Goal: Task Accomplishment & Management: Use online tool/utility

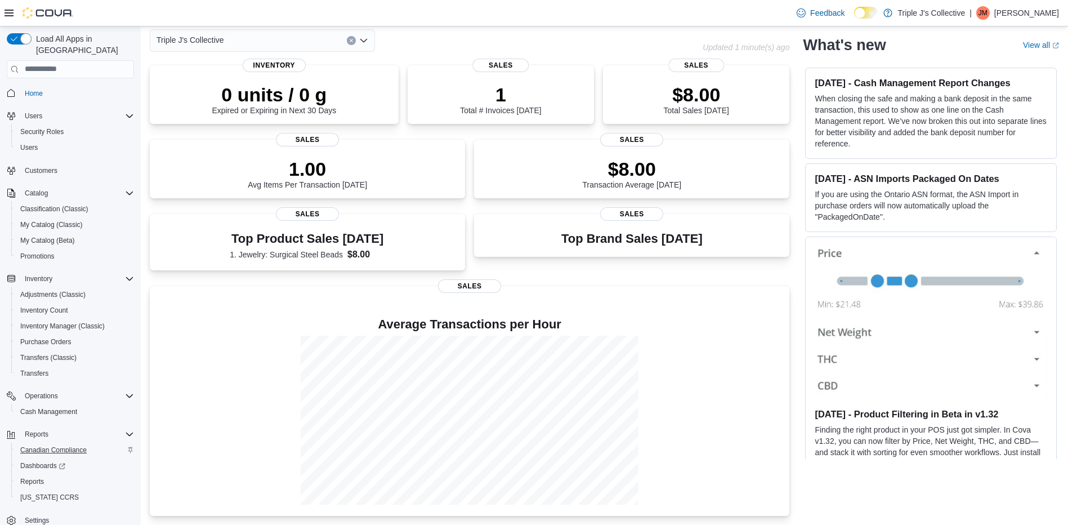
scroll to position [62, 0]
click at [35, 477] on span "Reports" at bounding box center [32, 481] width 24 height 9
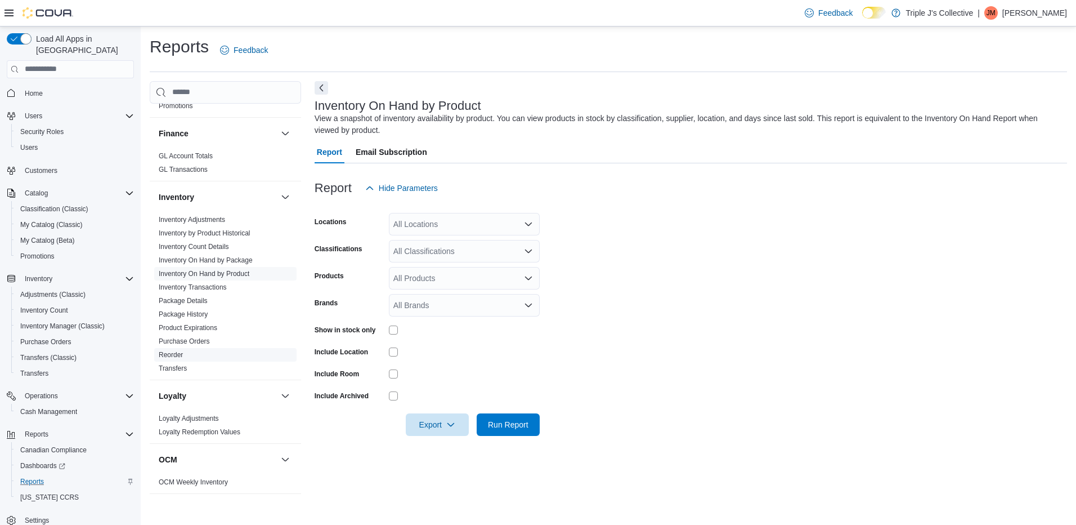
scroll to position [281, 0]
click at [242, 272] on link "Inventory On Hand by Product" at bounding box center [204, 273] width 91 height 8
click at [529, 224] on icon "Open list of options" at bounding box center [528, 224] width 9 height 9
click at [461, 260] on span "211B Wood Street" at bounding box center [452, 259] width 78 height 11
click at [593, 245] on form "Locations 211B Wood Street Combo box. Selected. 211B Wood Street. Press Backspa…" at bounding box center [691, 317] width 753 height 236
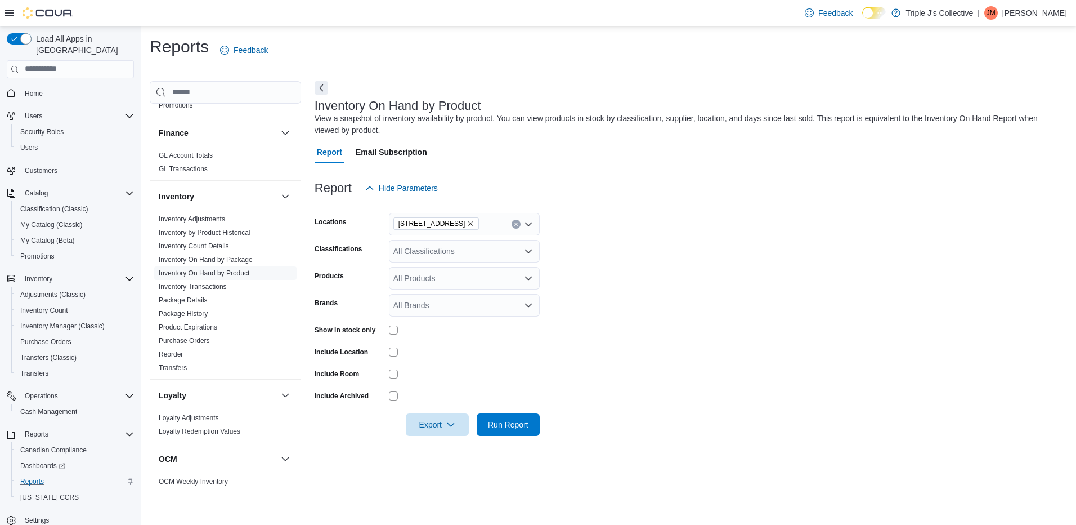
click at [526, 252] on icon "Open list of options" at bounding box center [528, 251] width 9 height 9
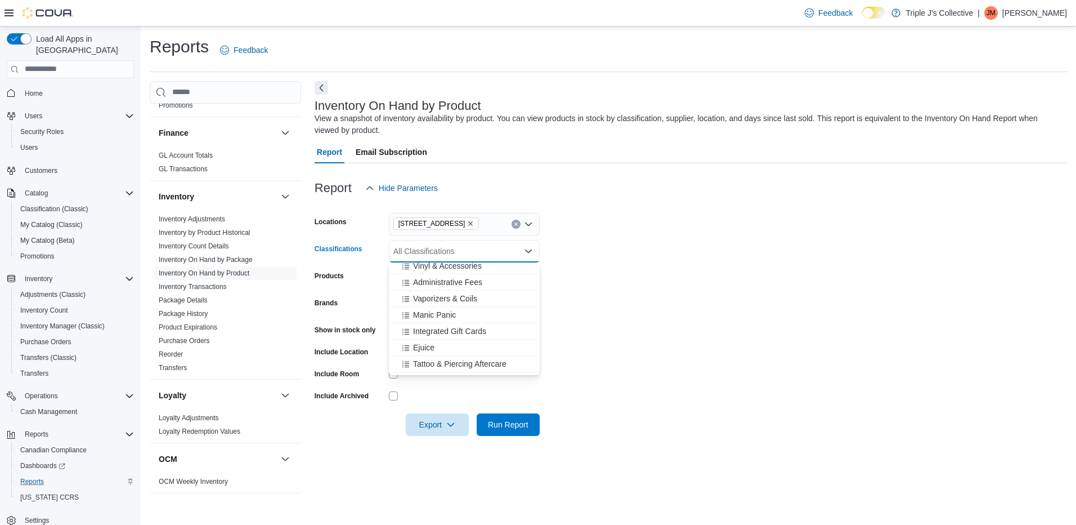
scroll to position [149, 0]
click at [429, 302] on span "Manic Panic" at bounding box center [434, 300] width 43 height 11
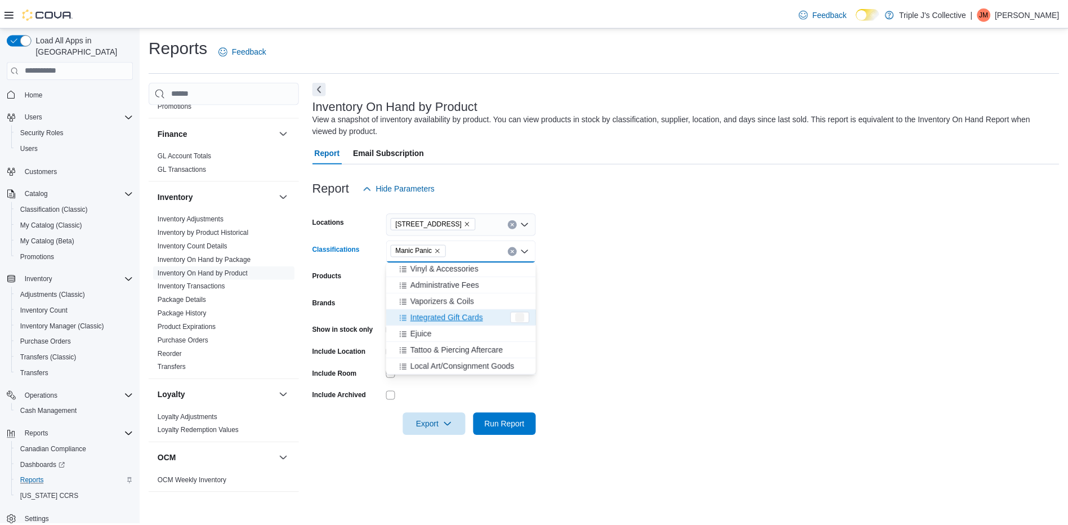
scroll to position [132, 0]
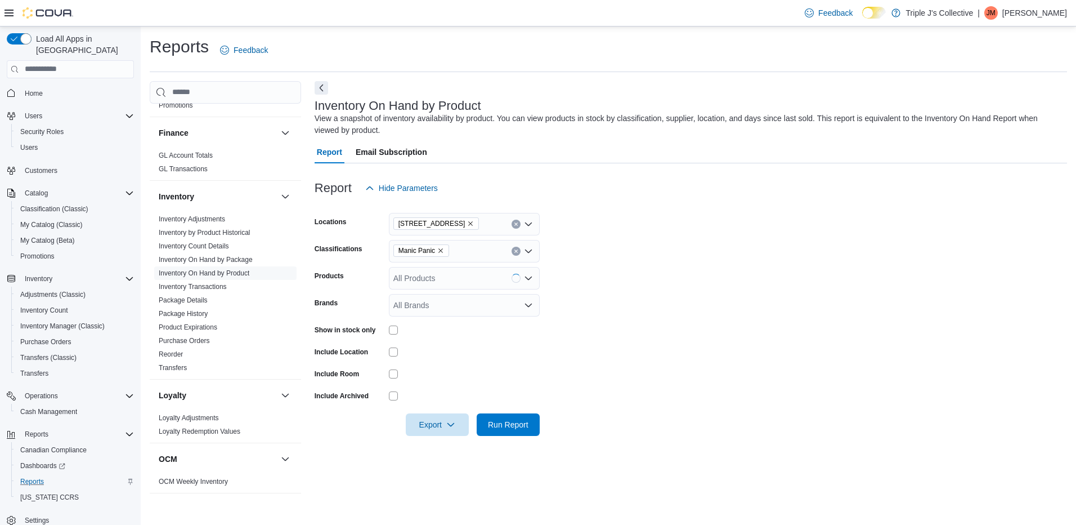
click at [638, 297] on form "Locations 211B Wood Street Classifications Manic Panic Products All Products Br…" at bounding box center [691, 317] width 753 height 236
click at [514, 423] on span "Run Report" at bounding box center [508, 423] width 41 height 11
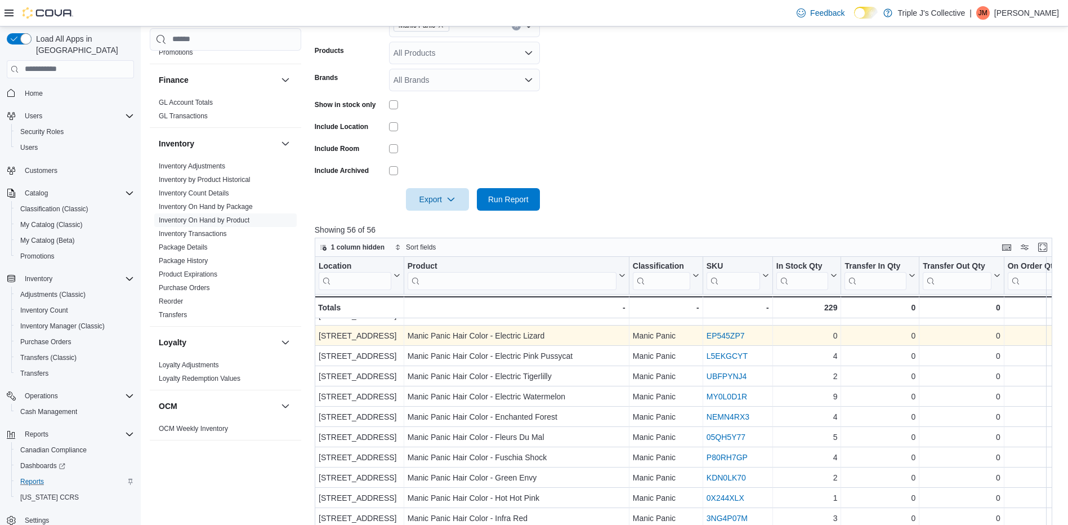
scroll to position [338, 0]
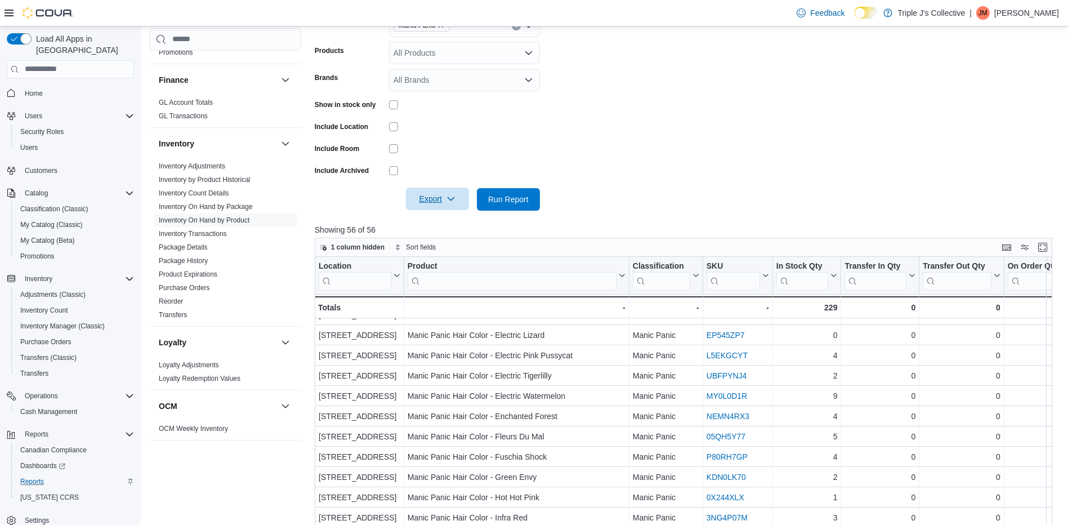
click at [434, 197] on span "Export" at bounding box center [438, 198] width 50 height 23
click at [439, 221] on span "Export to Excel" at bounding box center [437, 221] width 51 height 9
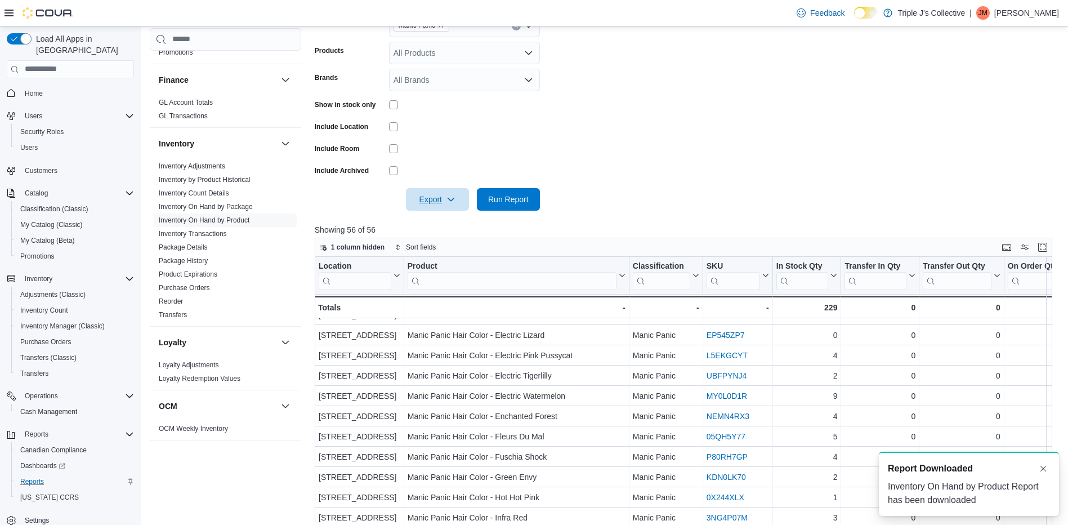
scroll to position [0, 0]
